Goal: Transaction & Acquisition: Purchase product/service

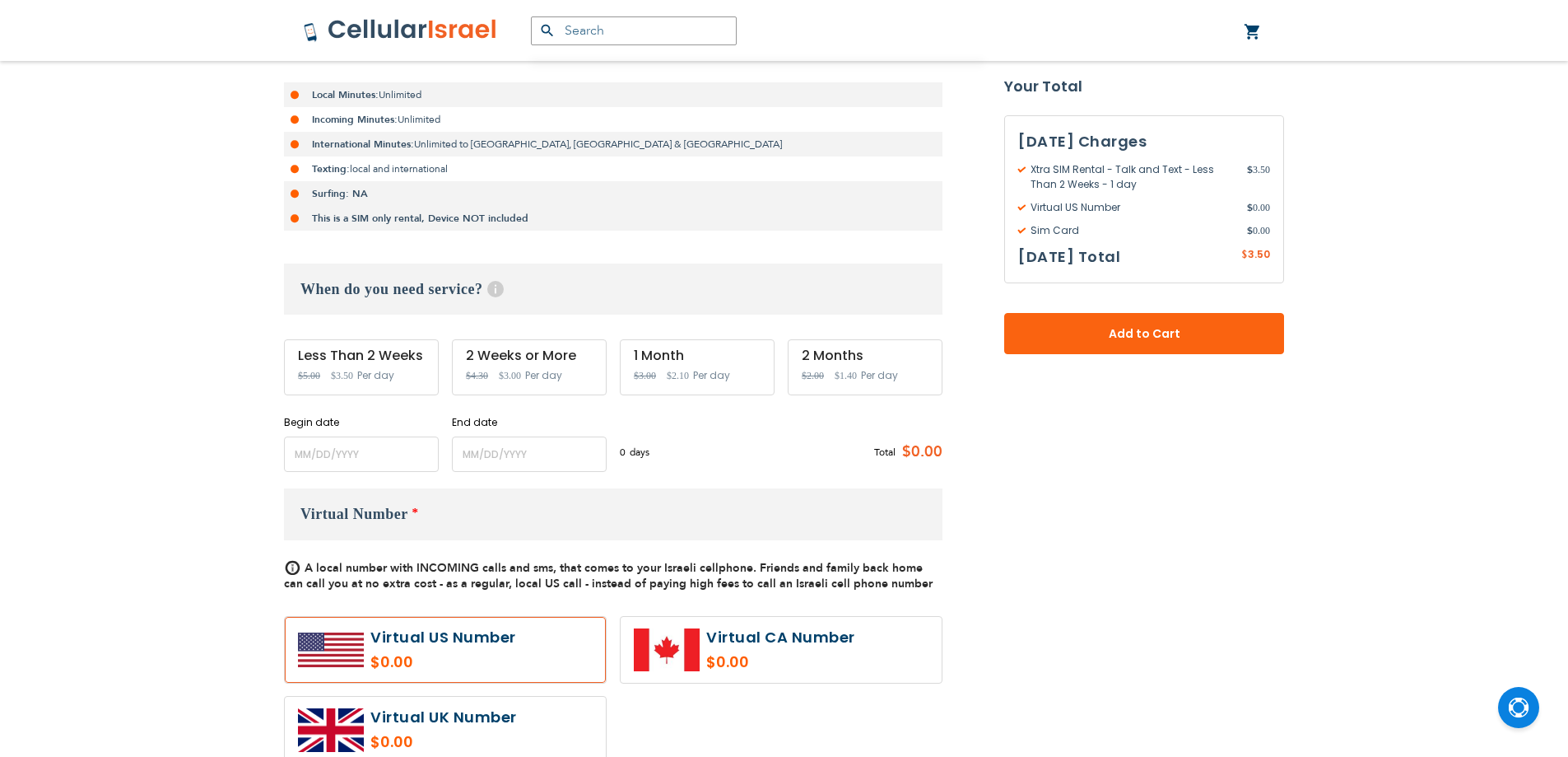
scroll to position [411, 0]
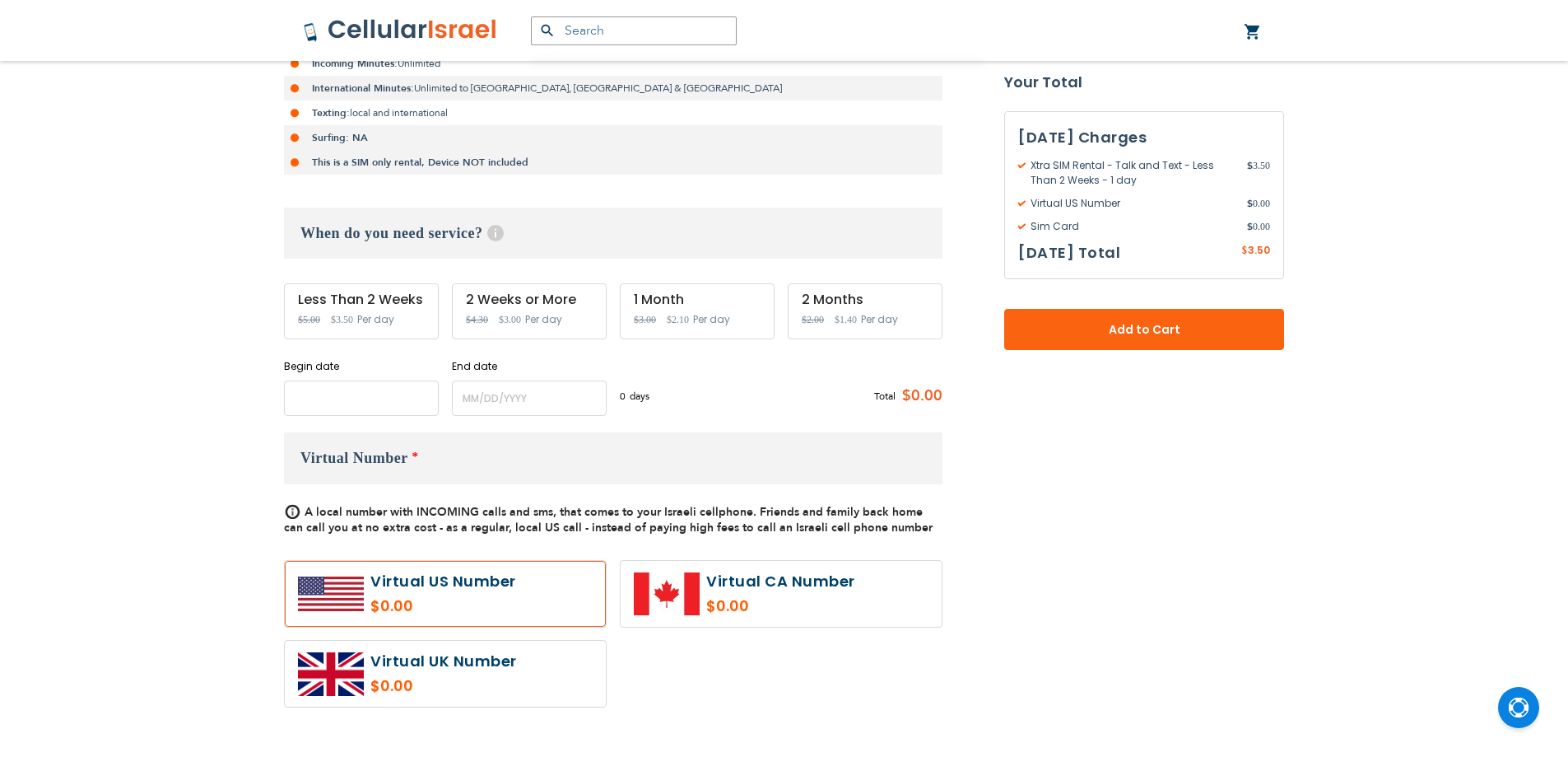
click at [392, 390] on input "name" at bounding box center [361, 398] width 155 height 35
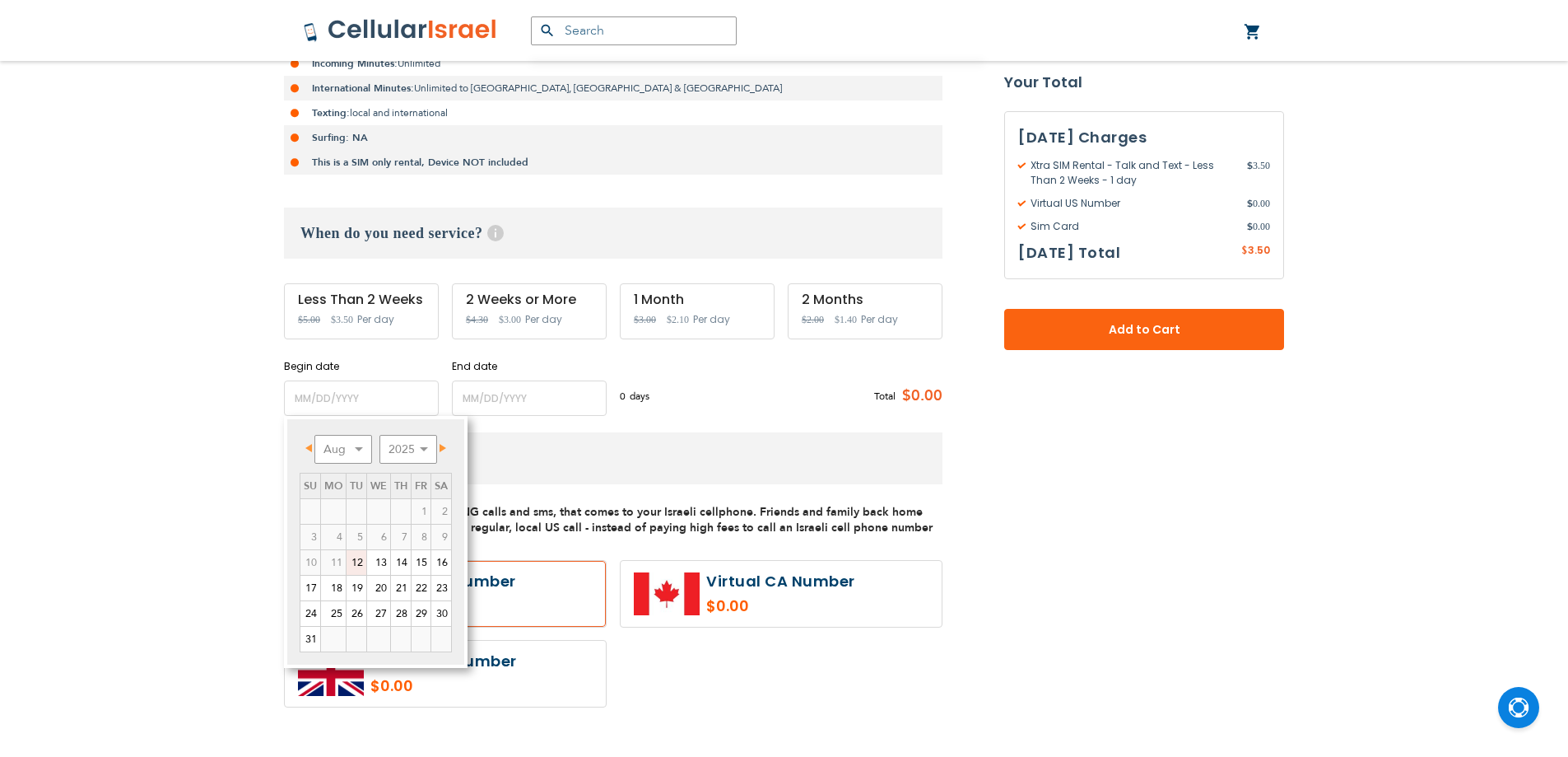
click at [145, 370] on div "Support [PHONE_NUMBER] / [PHONE_NUMBER] Hello, [PERSON_NAME]! My Plans My Order…" at bounding box center [784, 720] width 1568 height 2264
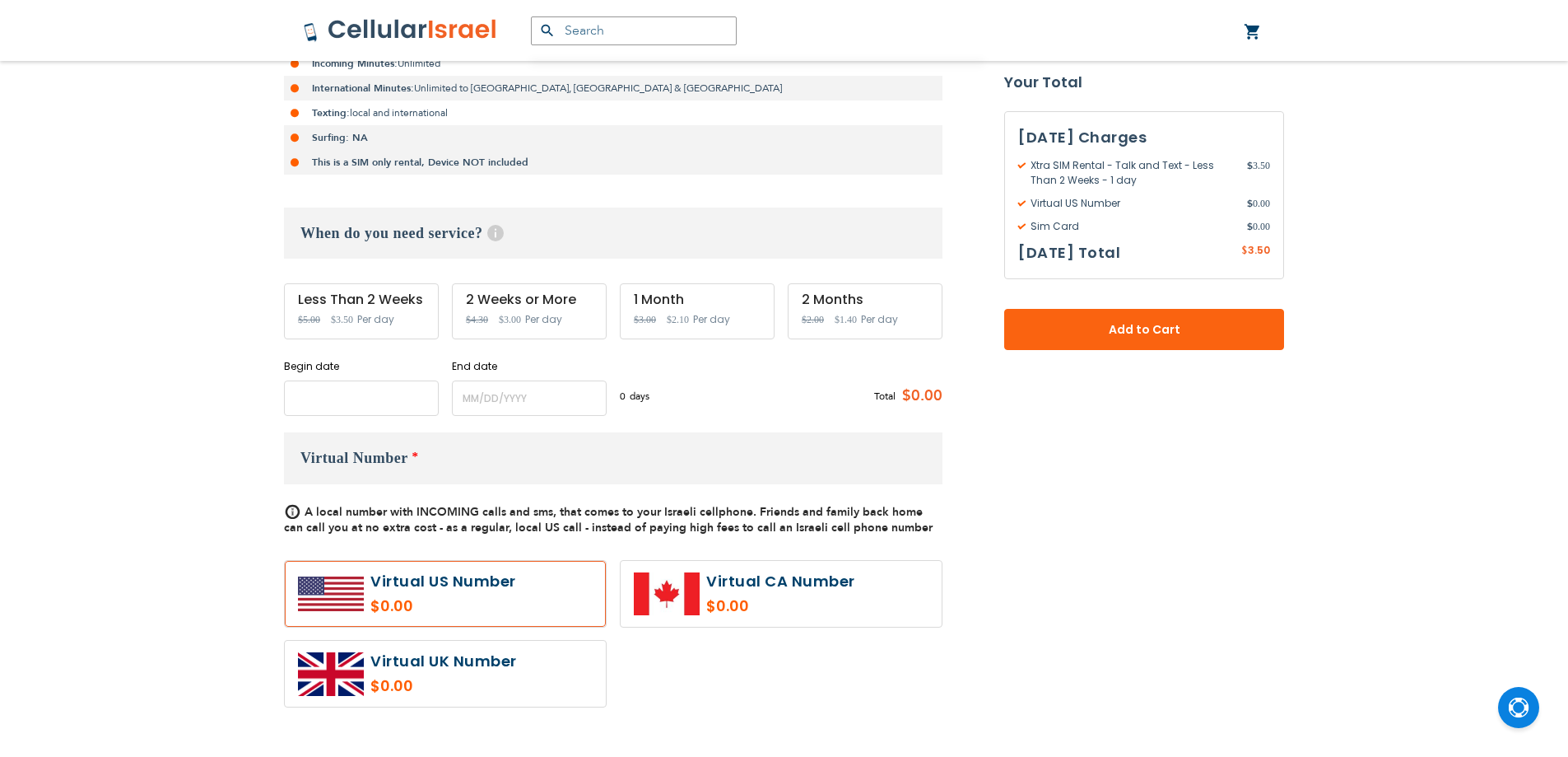
click at [312, 390] on input "name" at bounding box center [361, 398] width 155 height 35
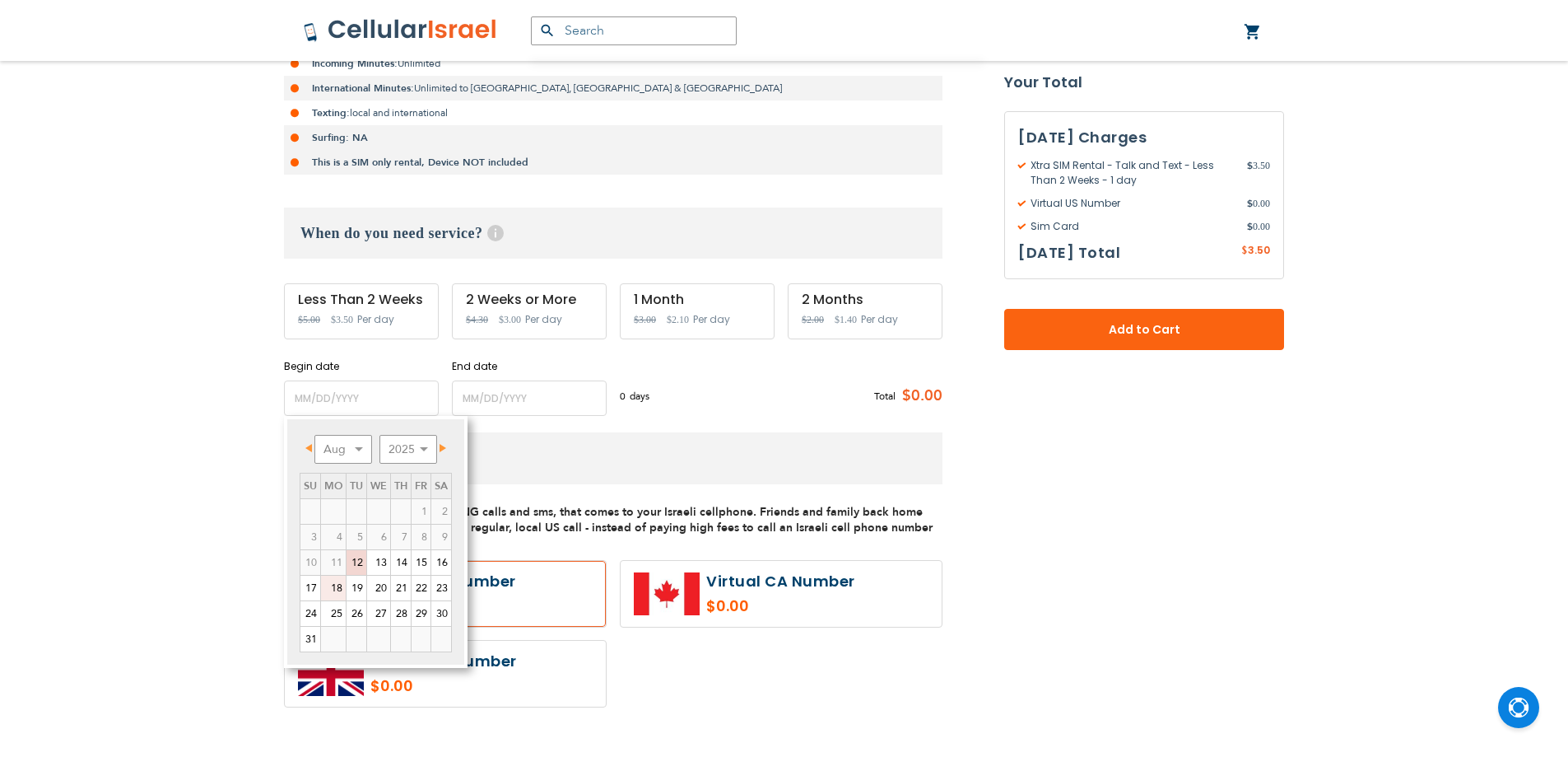
click at [334, 589] on link "18" at bounding box center [333, 588] width 25 height 25
type input "[DATE]"
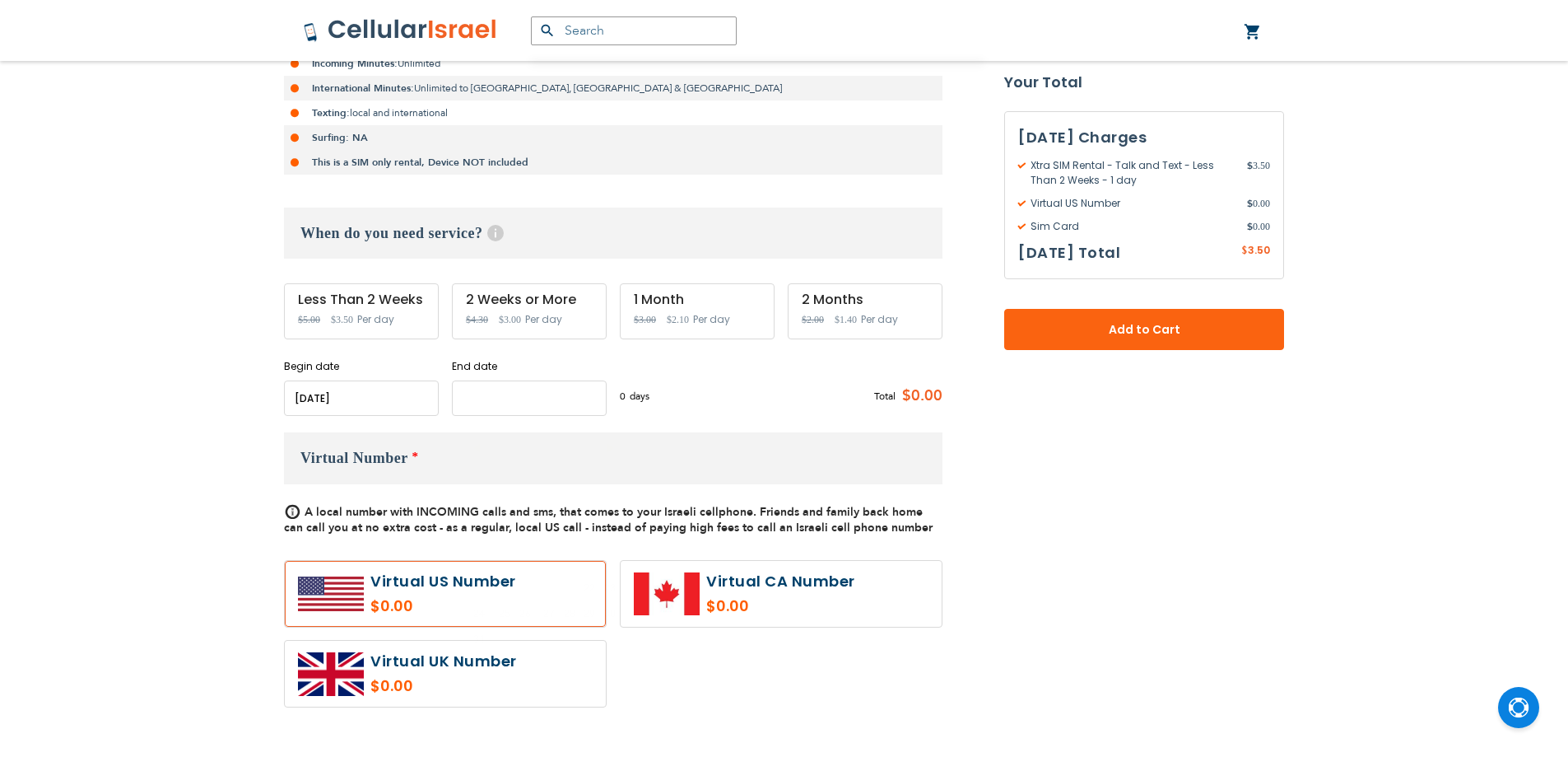
click at [514, 390] on input "name" at bounding box center [529, 398] width 155 height 35
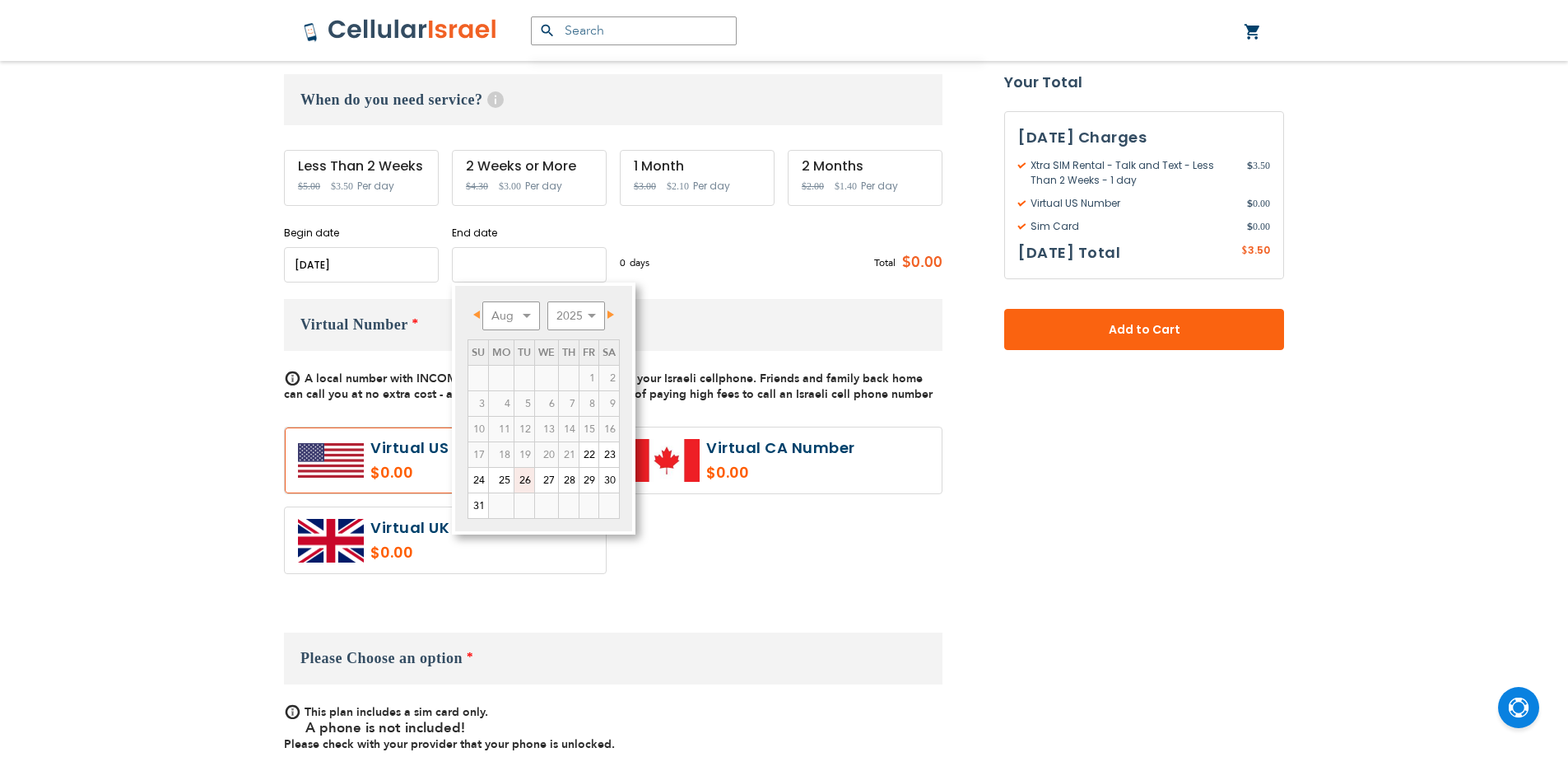
scroll to position [576, 0]
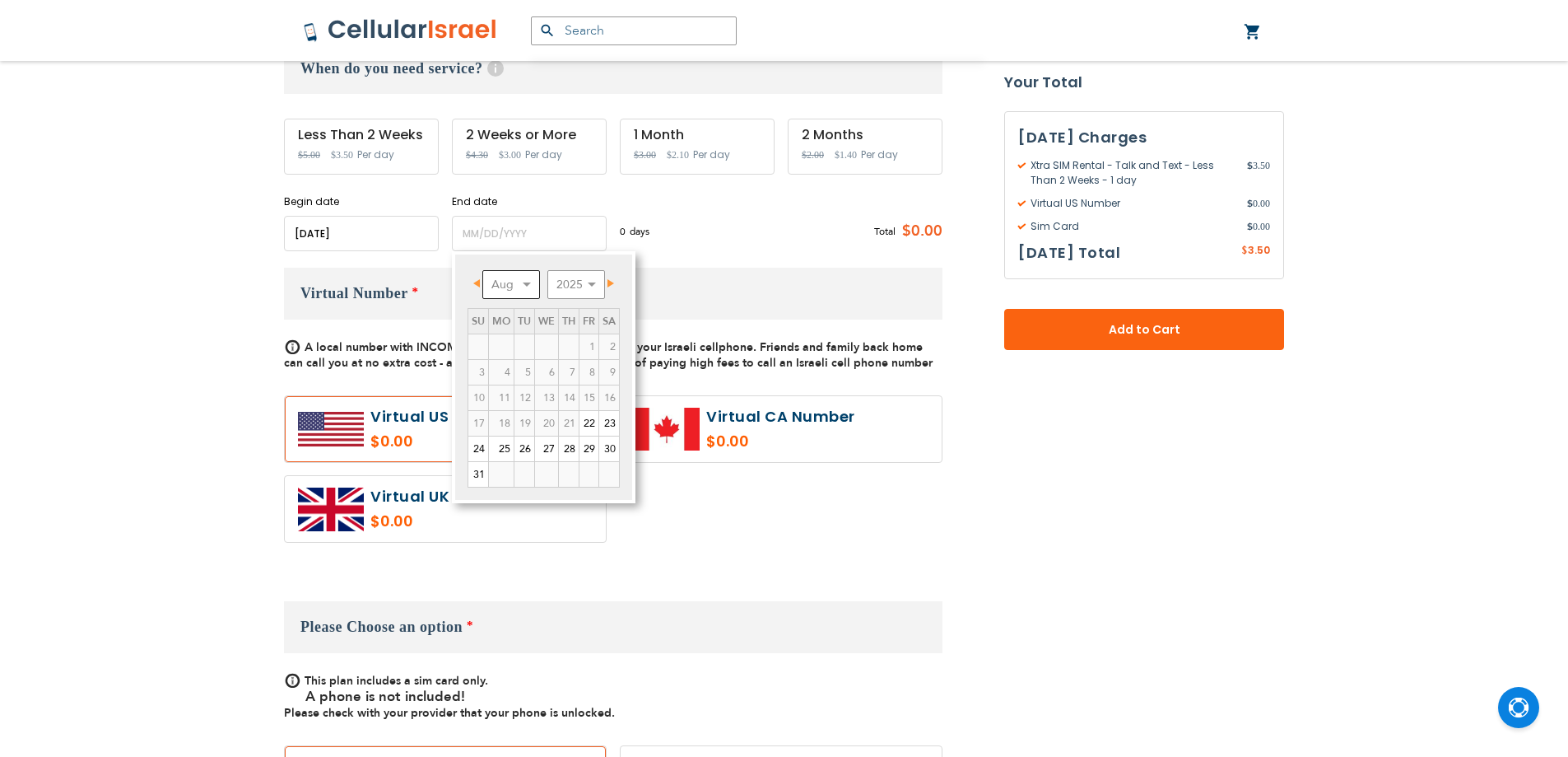
click at [519, 286] on select "Aug Sep Oct Nov Dec" at bounding box center [511, 284] width 58 height 29
click at [568, 398] on link "16" at bounding box center [568, 398] width 20 height 25
type input "[DATE]"
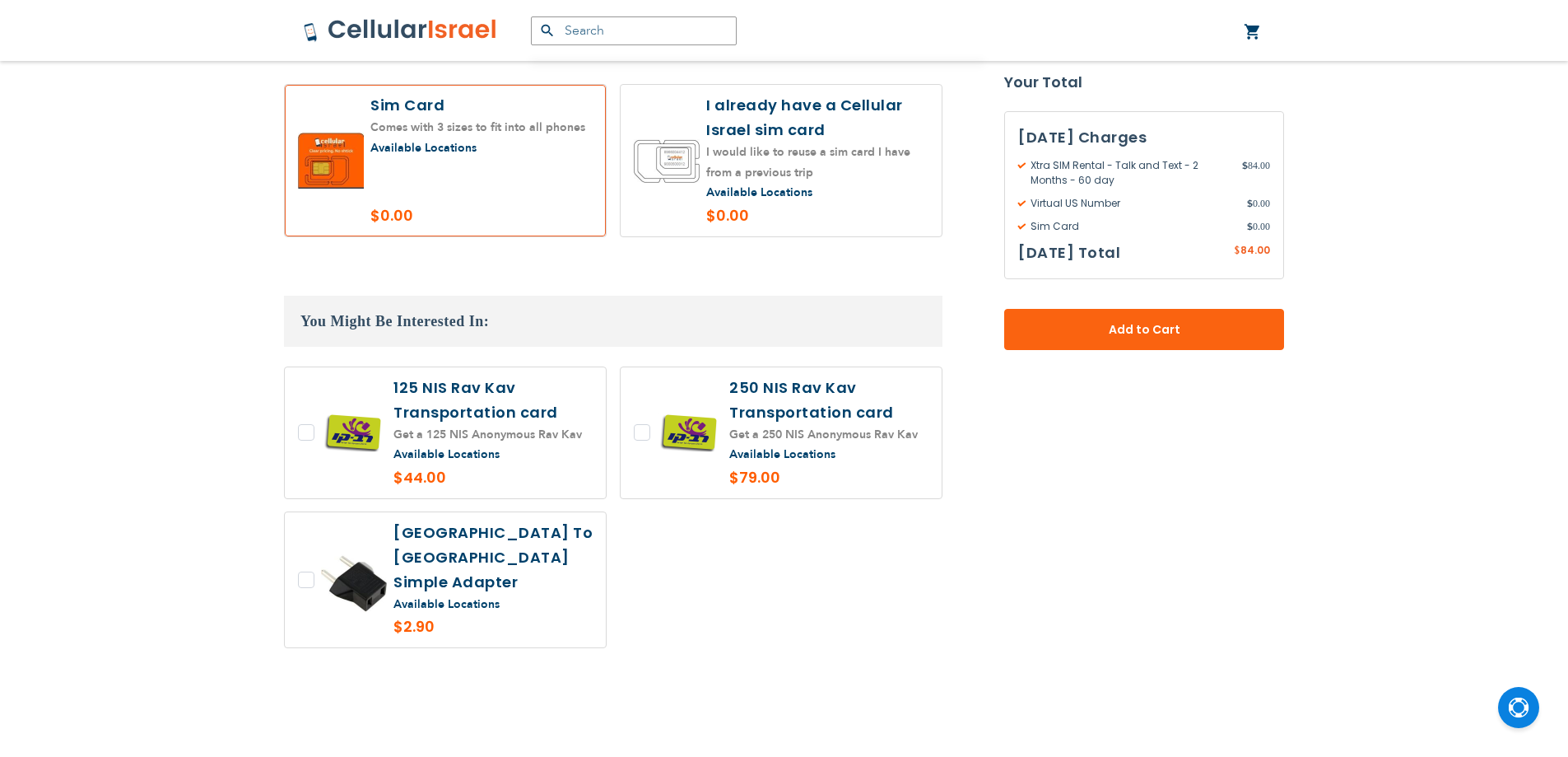
scroll to position [1482, 0]
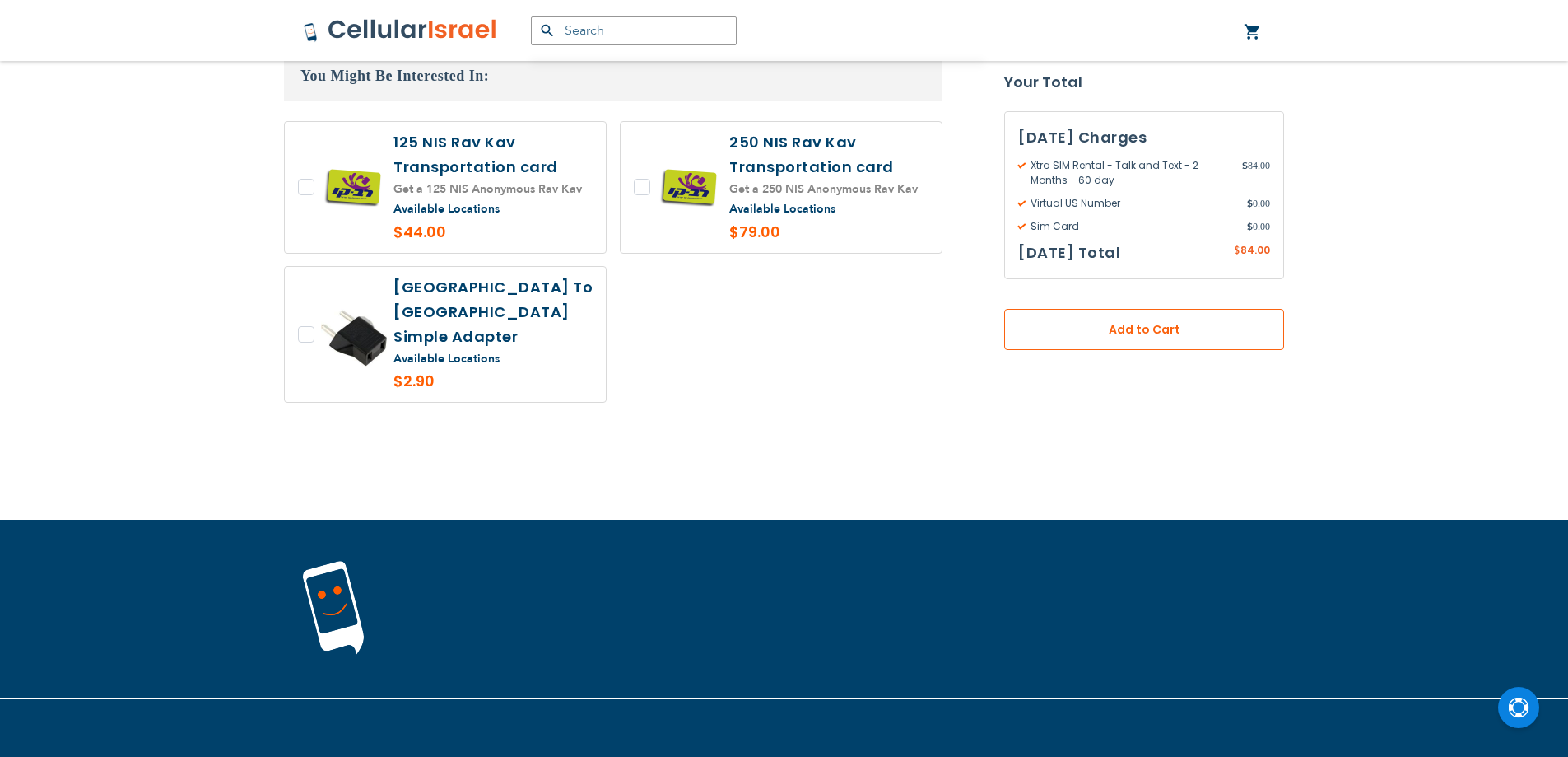
click at [1060, 329] on span "Add to Cart" at bounding box center [1144, 330] width 171 height 18
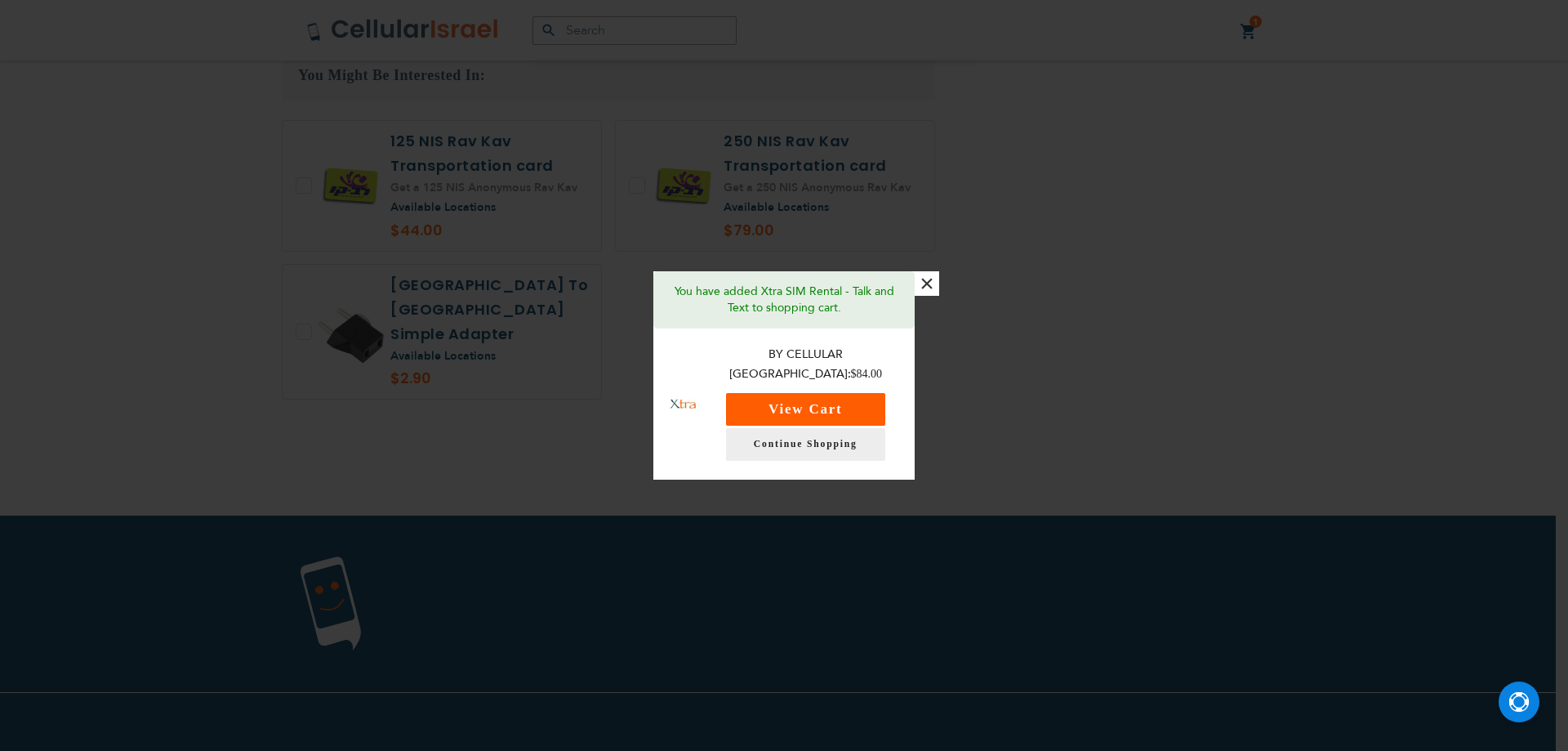
drag, startPoint x: 822, startPoint y: 393, endPoint x: 879, endPoint y: 398, distance: 57.2
click at [826, 393] on button "View Cart" at bounding box center [805, 408] width 159 height 32
